Goal: Navigation & Orientation: Find specific page/section

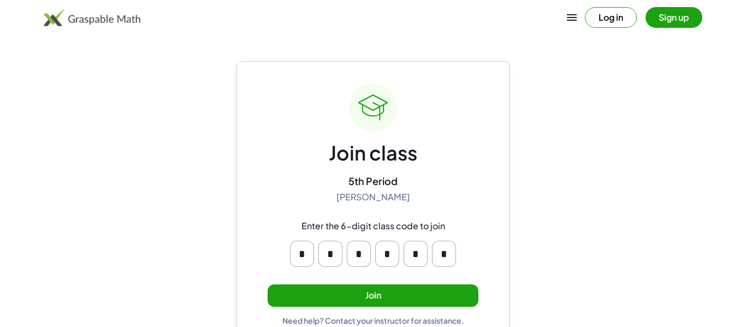
click at [337, 290] on button "Join" at bounding box center [373, 295] width 211 height 22
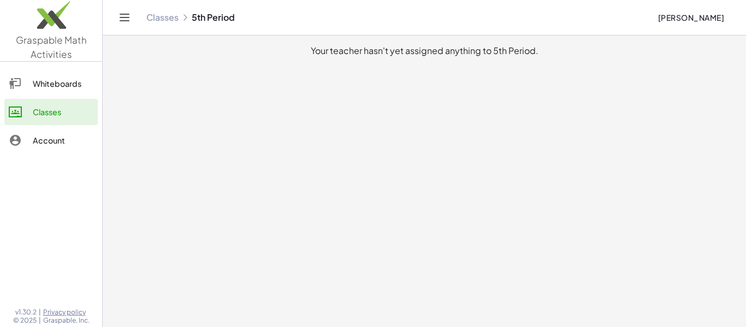
click at [54, 73] on link "Whiteboards" at bounding box center [50, 83] width 93 height 26
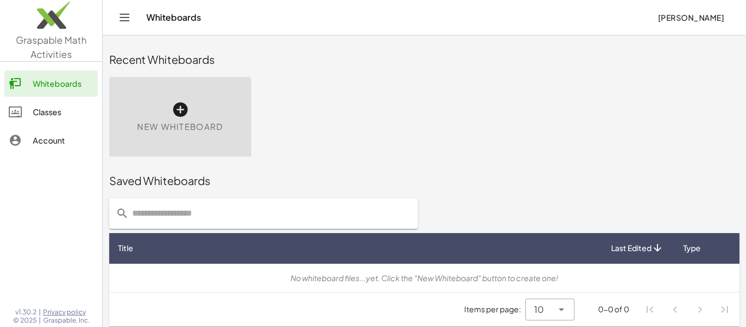
click at [229, 109] on div "New Whiteboard" at bounding box center [180, 117] width 142 height 80
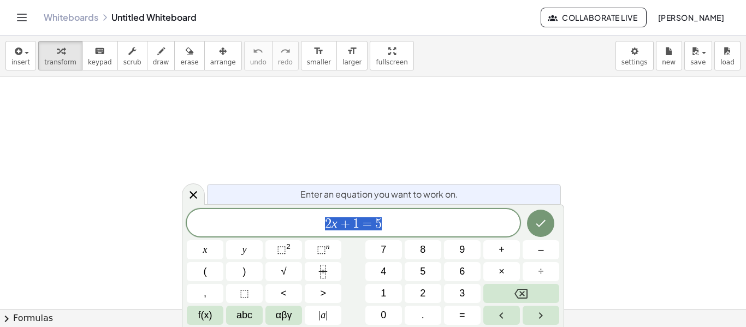
scroll to position [1, 0]
click at [21, 21] on icon "Toggle navigation" at bounding box center [21, 17] width 13 height 13
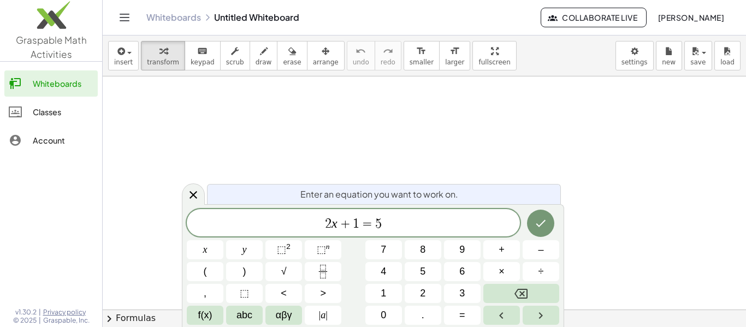
click at [37, 114] on div "Classes" at bounding box center [63, 111] width 61 height 13
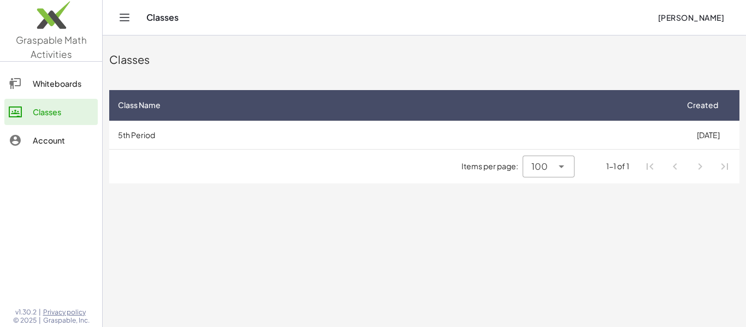
click at [45, 77] on div "Whiteboards" at bounding box center [63, 83] width 61 height 13
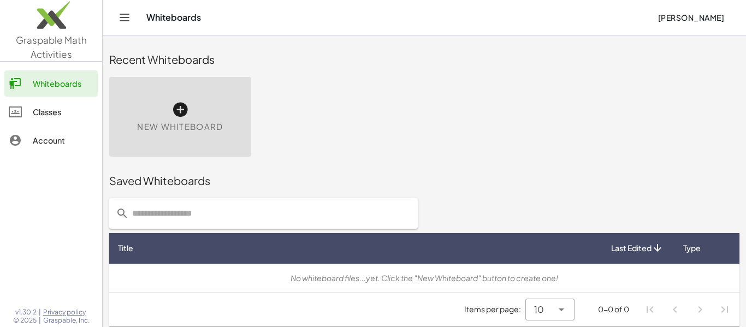
scroll to position [6, 0]
